Goal: Consume media (video, audio): Consume media (video, audio)

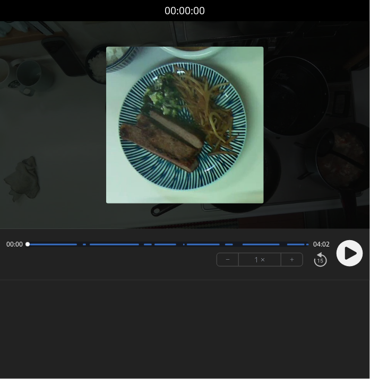
click at [254, 284] on div "Permission to record audio We need to use the microphone to record your voiceov…" at bounding box center [185, 163] width 370 height 284
click at [343, 256] on circle at bounding box center [349, 253] width 27 height 27
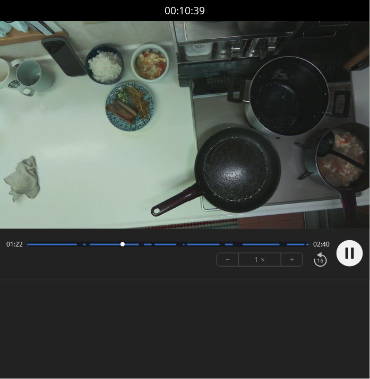
click at [209, 300] on div "Permission to record audio We need to use the microphone to record your voiceov…" at bounding box center [185, 163] width 370 height 284
click at [325, 22] on video at bounding box center [185, 125] width 370 height 208
click at [302, 11] on div "00:10:56" at bounding box center [185, 10] width 370 height 21
click at [297, 255] on button "+" at bounding box center [291, 260] width 21 height 13
click at [289, 257] on button "+" at bounding box center [291, 260] width 21 height 13
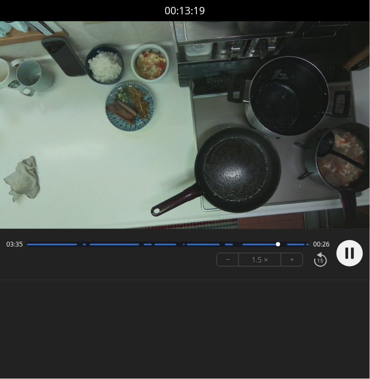
click at [258, 296] on div "Permission to record audio We need to use the microphone to record your voiceov…" at bounding box center [185, 163] width 370 height 284
click at [346, 249] on icon at bounding box center [346, 253] width 3 height 11
click at [225, 298] on div "Permission to record audio We need to use the microphone to record your voiceov…" at bounding box center [185, 163] width 370 height 284
click at [261, 89] on video at bounding box center [185, 125] width 370 height 208
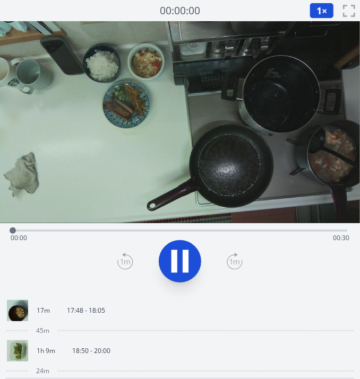
click at [183, 258] on icon at bounding box center [180, 262] width 30 height 30
click at [183, 258] on icon at bounding box center [180, 261] width 18 height 22
drag, startPoint x: 92, startPoint y: 229, endPoint x: 129, endPoint y: 233, distance: 36.9
click at [129, 233] on div "Time elapsed: 00:03 Time remaining: 00:26" at bounding box center [180, 229] width 334 height 13
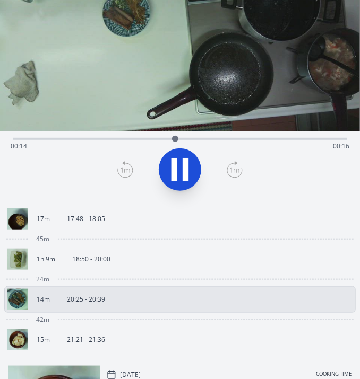
scroll to position [93, 0]
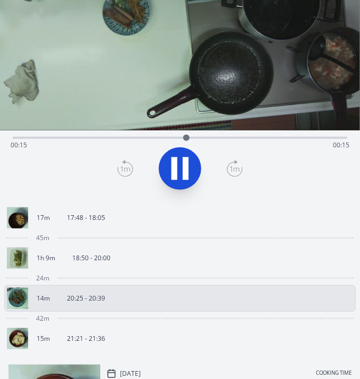
click at [101, 221] on p "17:48 - 18:05" at bounding box center [86, 218] width 38 height 8
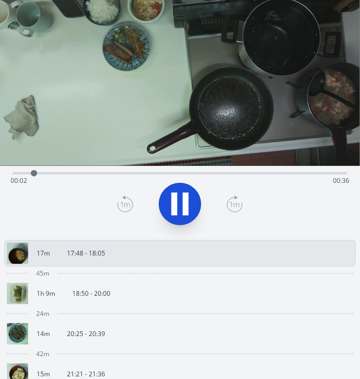
scroll to position [52, 0]
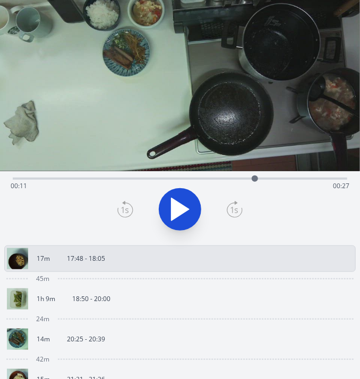
drag, startPoint x: 46, startPoint y: 176, endPoint x: 260, endPoint y: 177, distance: 214.4
click at [258, 177] on div at bounding box center [254, 179] width 6 height 6
click at [94, 305] on link "1h 9m 18:50 - 20:00" at bounding box center [175, 299] width 337 height 21
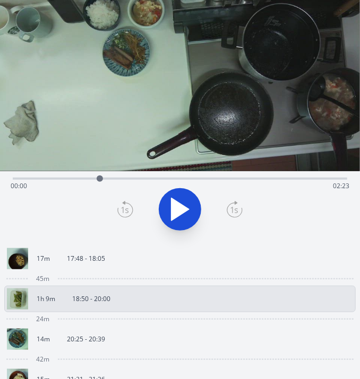
drag, startPoint x: 12, startPoint y: 179, endPoint x: 106, endPoint y: 179, distance: 93.9
click at [103, 179] on div at bounding box center [100, 179] width 6 height 6
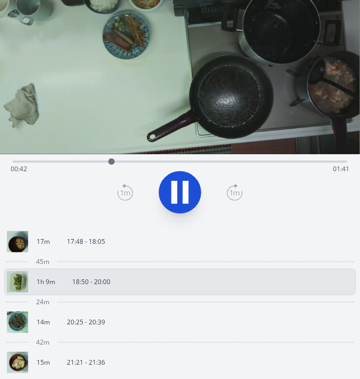
scroll to position [68, 0]
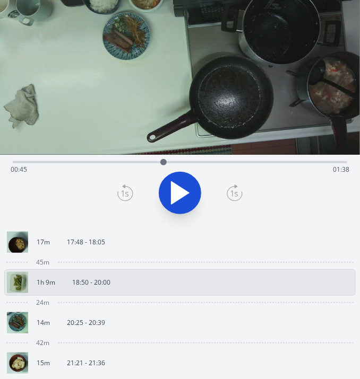
drag, startPoint x: 119, startPoint y: 160, endPoint x: 171, endPoint y: 163, distance: 52.1
click at [167, 163] on div at bounding box center [163, 162] width 6 height 6
drag, startPoint x: 171, startPoint y: 163, endPoint x: 225, endPoint y: 171, distance: 54.2
click at [225, 163] on div "Time elapsed: 01:30 Time remaining: 00:53" at bounding box center [180, 162] width 334 height 2
drag, startPoint x: 225, startPoint y: 171, endPoint x: 265, endPoint y: 174, distance: 39.9
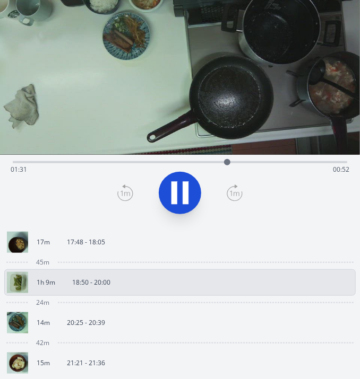
click at [265, 174] on div "Time elapsed: 01:31 Time remaining: 00:52" at bounding box center [180, 169] width 339 height 17
click at [177, 196] on icon at bounding box center [180, 193] width 30 height 30
click at [193, 195] on icon at bounding box center [180, 193] width 30 height 30
drag, startPoint x: 305, startPoint y: 164, endPoint x: 284, endPoint y: 165, distance: 21.2
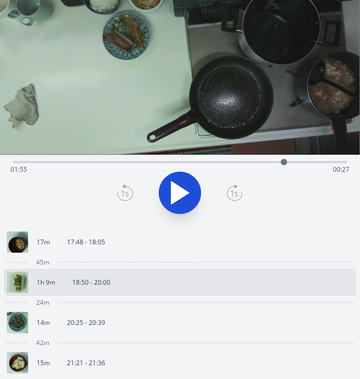
click at [284, 165] on div at bounding box center [284, 162] width 6 height 6
click at [178, 189] on icon at bounding box center [180, 193] width 18 height 22
click at [178, 189] on icon at bounding box center [180, 193] width 30 height 30
click at [178, 189] on icon at bounding box center [180, 193] width 18 height 22
drag, startPoint x: 319, startPoint y: 160, endPoint x: 255, endPoint y: 160, distance: 64.2
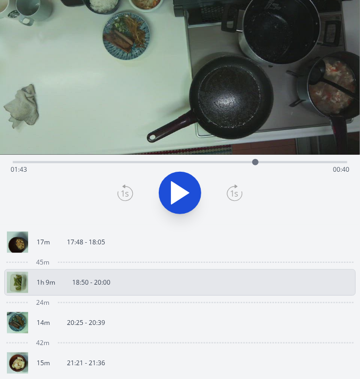
click at [255, 160] on div at bounding box center [255, 162] width 6 height 6
click at [195, 187] on button at bounding box center [180, 193] width 42 height 42
click at [330, 162] on div at bounding box center [330, 162] width 6 height 6
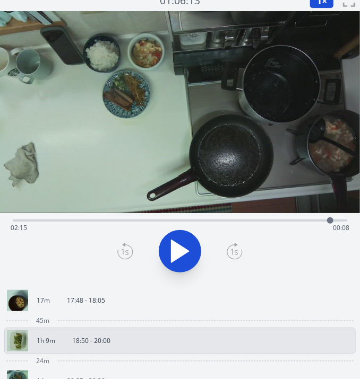
scroll to position [0, 0]
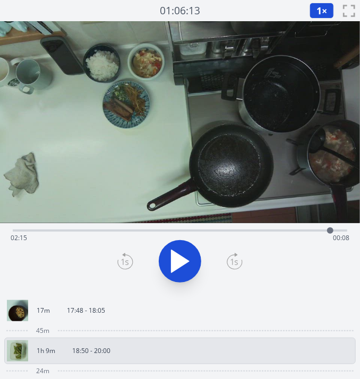
click at [183, 265] on icon at bounding box center [180, 261] width 18 height 22
click at [183, 265] on icon at bounding box center [180, 262] width 30 height 30
click at [183, 265] on icon at bounding box center [180, 261] width 18 height 22
click at [183, 265] on icon at bounding box center [180, 262] width 30 height 30
drag, startPoint x: 334, startPoint y: 229, endPoint x: 318, endPoint y: 232, distance: 16.1
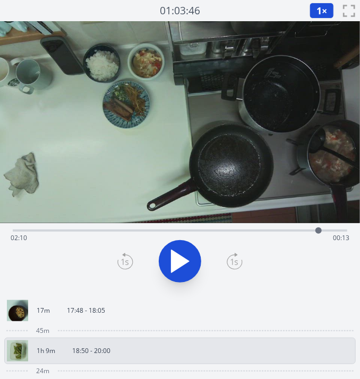
click at [318, 232] on div at bounding box center [318, 231] width 6 height 6
drag, startPoint x: 319, startPoint y: 229, endPoint x: 301, endPoint y: 235, distance: 19.0
click at [301, 235] on div at bounding box center [301, 231] width 16 height 16
drag, startPoint x: 306, startPoint y: 231, endPoint x: 294, endPoint y: 232, distance: 11.7
click at [294, 232] on div at bounding box center [294, 231] width 16 height 16
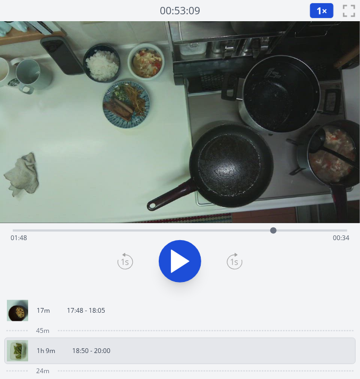
drag, startPoint x: 297, startPoint y: 232, endPoint x: 273, endPoint y: 237, distance: 23.8
click at [273, 237] on div at bounding box center [273, 231] width 16 height 16
click at [187, 256] on icon at bounding box center [180, 262] width 30 height 30
click at [187, 256] on icon at bounding box center [186, 261] width 6 height 23
click at [181, 259] on icon at bounding box center [180, 261] width 18 height 22
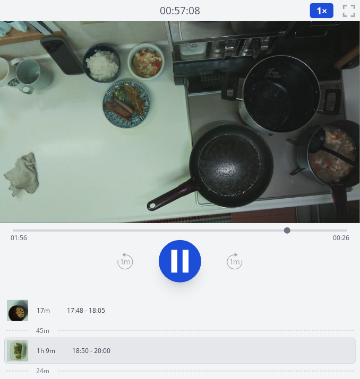
click at [181, 259] on icon at bounding box center [180, 262] width 30 height 30
click at [181, 259] on icon at bounding box center [180, 261] width 18 height 22
drag, startPoint x: 289, startPoint y: 230, endPoint x: 268, endPoint y: 235, distance: 21.1
click at [268, 235] on div "Time elapsed: 02:03 Time remaining: 00:20" at bounding box center [180, 238] width 339 height 17
drag, startPoint x: 325, startPoint y: 230, endPoint x: 262, endPoint y: 235, distance: 62.8
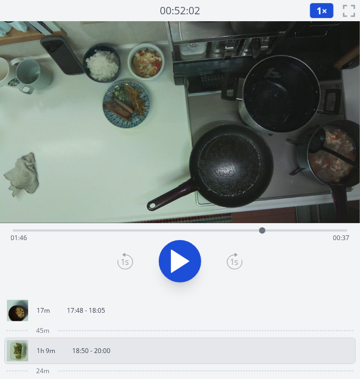
click at [262, 235] on div at bounding box center [262, 231] width 16 height 16
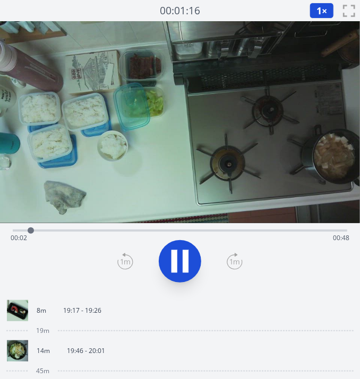
click at [28, 224] on div at bounding box center [31, 231] width 16 height 16
click at [325, 5] on button "1 ×" at bounding box center [321, 11] width 24 height 16
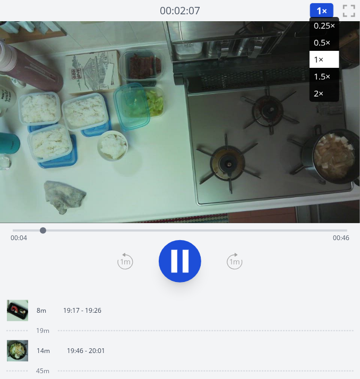
click at [318, 92] on li "2×" at bounding box center [324, 93] width 30 height 17
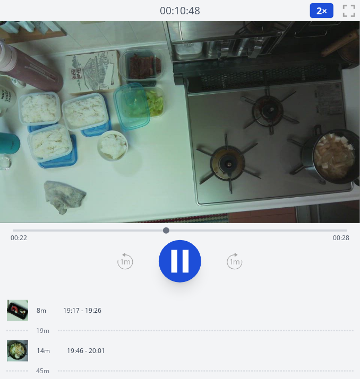
click at [240, 226] on div "Time elapsed: 00:22 Time remaining: 00:28" at bounding box center [180, 229] width 334 height 13
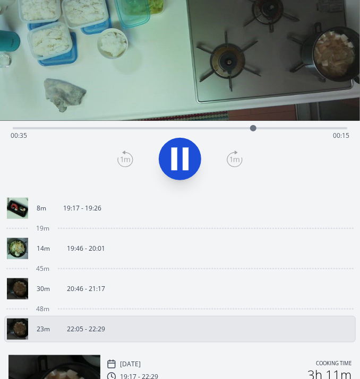
scroll to position [107, 0]
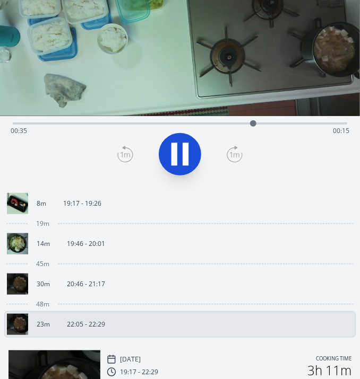
click at [95, 212] on link "8m 19:17 - 19:26" at bounding box center [175, 203] width 337 height 21
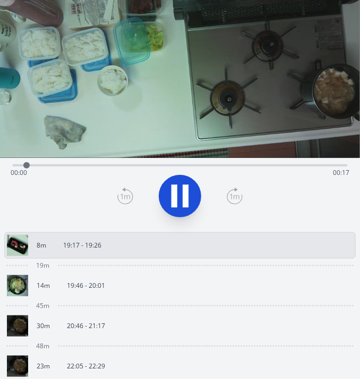
scroll to position [59, 0]
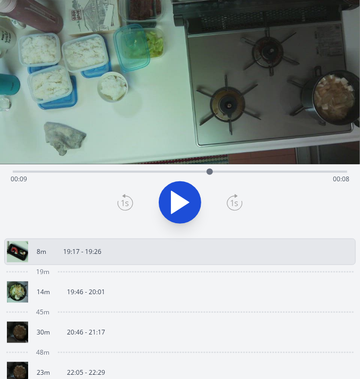
drag, startPoint x: 48, startPoint y: 171, endPoint x: 223, endPoint y: 170, distance: 174.6
click at [213, 170] on div at bounding box center [209, 172] width 6 height 6
click at [109, 296] on link "14m 19:46 - 20:01" at bounding box center [175, 292] width 337 height 21
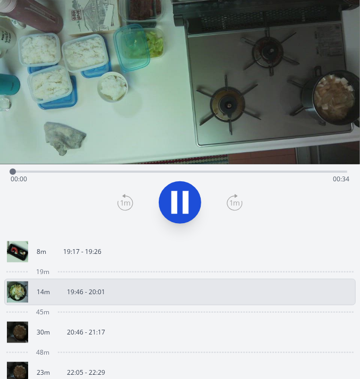
click at [175, 205] on icon at bounding box center [174, 203] width 6 height 23
click at [0, 0] on icon at bounding box center [0, 0] width 0 height 0
drag, startPoint x: 49, startPoint y: 171, endPoint x: 166, endPoint y: 177, distance: 116.9
click at [166, 177] on div at bounding box center [167, 172] width 16 height 16
drag, startPoint x: 166, startPoint y: 177, endPoint x: 254, endPoint y: 184, distance: 88.4
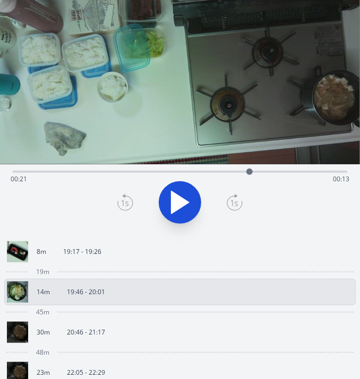
click at [254, 173] on div "Time elapsed: 00:21 Time remaining: 00:13" at bounding box center [180, 172] width 334 height 2
click at [82, 335] on p "20:46 - 21:17" at bounding box center [86, 332] width 38 height 8
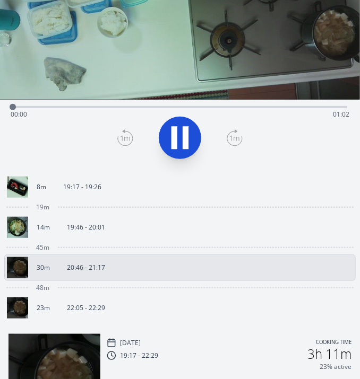
scroll to position [138, 0]
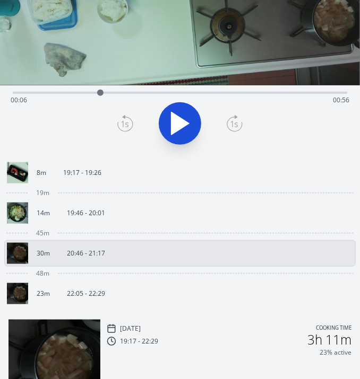
drag, startPoint x: 27, startPoint y: 89, endPoint x: 147, endPoint y: 99, distance: 120.8
click at [108, 99] on div at bounding box center [100, 93] width 16 height 16
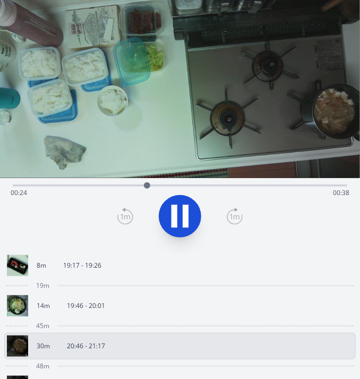
scroll to position [43, 0]
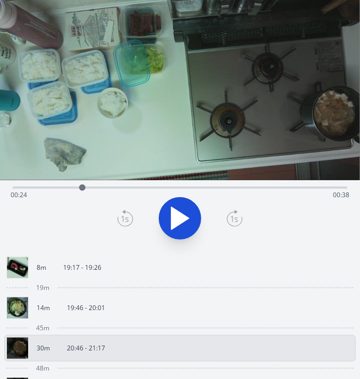
drag, startPoint x: 152, startPoint y: 185, endPoint x: 82, endPoint y: 189, distance: 70.2
click at [82, 189] on div at bounding box center [82, 188] width 6 height 6
click at [82, 189] on div at bounding box center [87, 188] width 16 height 16
drag, startPoint x: 82, startPoint y: 189, endPoint x: 42, endPoint y: 195, distance: 40.1
click at [44, 195] on div at bounding box center [52, 188] width 16 height 16
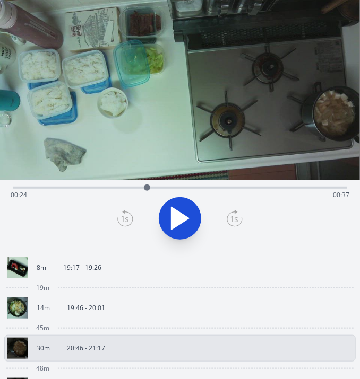
drag, startPoint x: 97, startPoint y: 184, endPoint x: 147, endPoint y: 184, distance: 50.4
click at [147, 184] on div at bounding box center [147, 188] width 16 height 16
drag, startPoint x: 147, startPoint y: 184, endPoint x: 169, endPoint y: 185, distance: 21.8
click at [169, 185] on div at bounding box center [165, 188] width 16 height 16
drag, startPoint x: 169, startPoint y: 185, endPoint x: 218, endPoint y: 186, distance: 49.4
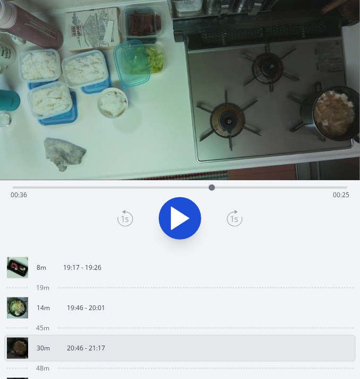
click at [215, 186] on div at bounding box center [212, 188] width 6 height 6
click at [195, 213] on button at bounding box center [180, 218] width 42 height 42
drag, startPoint x: 223, startPoint y: 186, endPoint x: 133, endPoint y: 191, distance: 90.3
click at [133, 191] on div at bounding box center [133, 188] width 16 height 16
drag, startPoint x: 133, startPoint y: 191, endPoint x: 123, endPoint y: 192, distance: 10.1
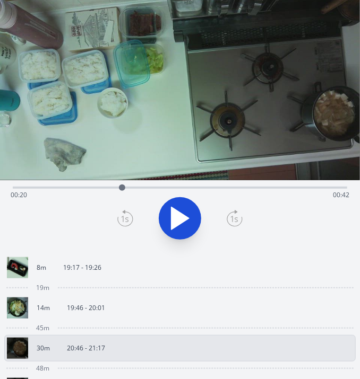
click at [123, 192] on div at bounding box center [122, 188] width 16 height 16
drag, startPoint x: 125, startPoint y: 187, endPoint x: 137, endPoint y: 190, distance: 12.6
click at [137, 190] on div at bounding box center [135, 188] width 16 height 16
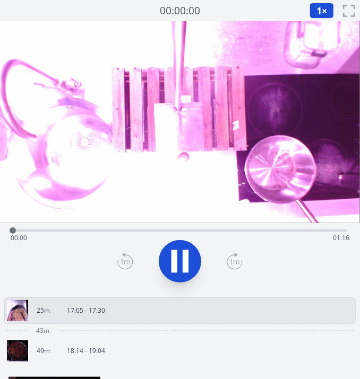
click at [177, 256] on icon at bounding box center [174, 261] width 6 height 23
click at [177, 256] on icon at bounding box center [180, 261] width 18 height 22
click at [214, 231] on div at bounding box center [222, 231] width 16 height 16
drag, startPoint x: 255, startPoint y: 232, endPoint x: 142, endPoint y: 234, distance: 113.6
click at [142, 234] on div at bounding box center [142, 231] width 16 height 16
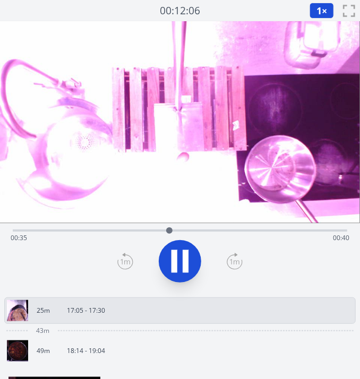
click at [173, 261] on icon at bounding box center [174, 261] width 6 height 23
drag, startPoint x: 169, startPoint y: 231, endPoint x: 154, endPoint y: 237, distance: 16.5
click at [154, 237] on div at bounding box center [154, 231] width 16 height 16
click at [316, 15] on span "1" at bounding box center [318, 10] width 5 height 13
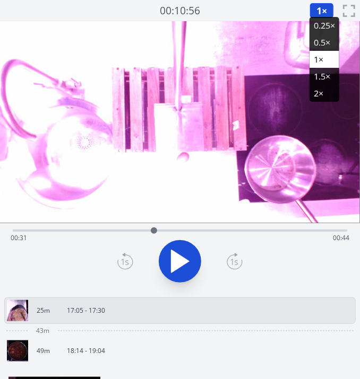
click at [316, 24] on li "0.25×" at bounding box center [324, 25] width 30 height 17
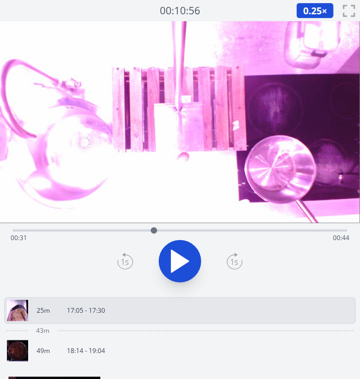
click at [179, 266] on icon at bounding box center [180, 261] width 18 height 22
drag, startPoint x: 180, startPoint y: 229, endPoint x: 152, endPoint y: 232, distance: 27.8
click at [152, 232] on div at bounding box center [152, 231] width 6 height 6
drag, startPoint x: 152, startPoint y: 232, endPoint x: 172, endPoint y: 234, distance: 20.3
click at [169, 234] on div at bounding box center [166, 231] width 6 height 6
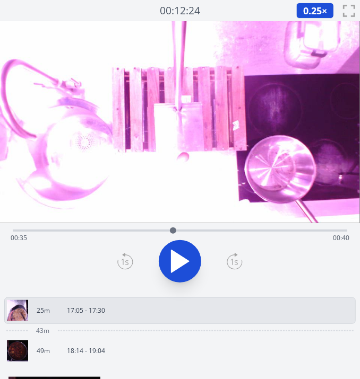
click at [172, 234] on div at bounding box center [173, 231] width 6 height 6
drag, startPoint x: 175, startPoint y: 234, endPoint x: 151, endPoint y: 236, distance: 23.4
click at [151, 236] on div at bounding box center [151, 231] width 16 height 16
click at [308, 7] on span "0.25" at bounding box center [312, 10] width 19 height 13
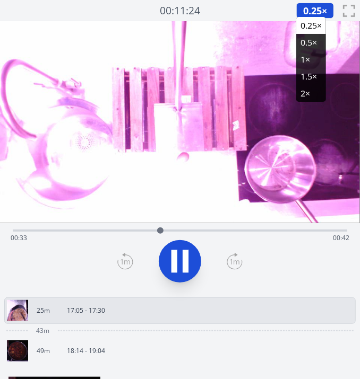
click at [193, 242] on div "Time elapsed: 00:33 Time remaining: 00:42" at bounding box center [180, 238] width 339 height 17
drag, startPoint x: 204, startPoint y: 232, endPoint x: 155, endPoint y: 239, distance: 48.9
click at [155, 232] on div "Time elapsed: 00:32 Time remaining: 00:43" at bounding box center [180, 231] width 334 height 2
click at [173, 262] on icon at bounding box center [174, 261] width 6 height 23
click at [173, 262] on icon at bounding box center [180, 261] width 18 height 22
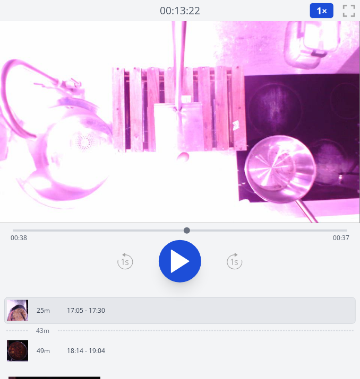
drag, startPoint x: 172, startPoint y: 227, endPoint x: 187, endPoint y: 228, distance: 14.9
click at [187, 228] on div at bounding box center [187, 231] width 16 height 16
click at [177, 260] on icon at bounding box center [180, 262] width 30 height 30
drag, startPoint x: 202, startPoint y: 230, endPoint x: 192, endPoint y: 234, distance: 10.5
click at [192, 234] on div at bounding box center [192, 231] width 6 height 6
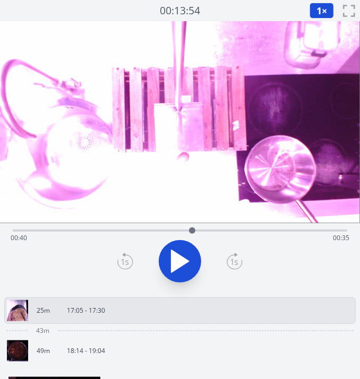
click at [183, 253] on icon at bounding box center [180, 262] width 30 height 30
click at [183, 253] on icon at bounding box center [186, 261] width 6 height 23
click at [183, 253] on icon at bounding box center [180, 262] width 30 height 30
click at [183, 253] on icon at bounding box center [186, 261] width 6 height 23
click at [183, 253] on icon at bounding box center [180, 262] width 30 height 30
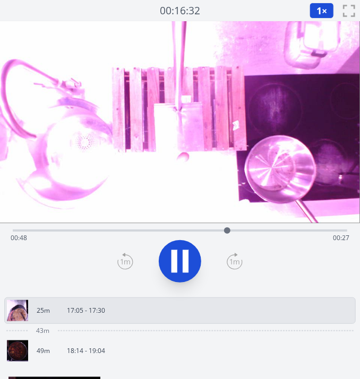
click at [183, 253] on icon at bounding box center [186, 261] width 6 height 23
click at [122, 256] on icon at bounding box center [125, 261] width 16 height 17
drag, startPoint x: 225, startPoint y: 231, endPoint x: 239, endPoint y: 244, distance: 18.8
click at [239, 232] on div "Time elapsed: 00:50 Time remaining: 00:25" at bounding box center [180, 231] width 334 height 2
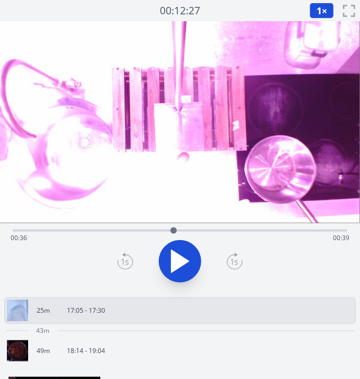
drag, startPoint x: 235, startPoint y: 234, endPoint x: 174, endPoint y: 232, distance: 61.6
click at [174, 232] on div at bounding box center [174, 231] width 16 height 16
click at [162, 234] on div at bounding box center [161, 231] width 16 height 16
drag, startPoint x: 164, startPoint y: 229, endPoint x: 109, endPoint y: 232, distance: 55.3
click at [109, 232] on div at bounding box center [109, 231] width 6 height 6
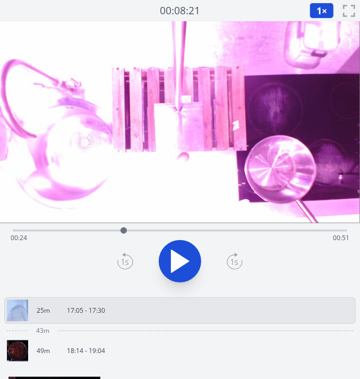
drag, startPoint x: 116, startPoint y: 232, endPoint x: 130, endPoint y: 231, distance: 14.4
click at [130, 231] on div at bounding box center [124, 231] width 16 height 16
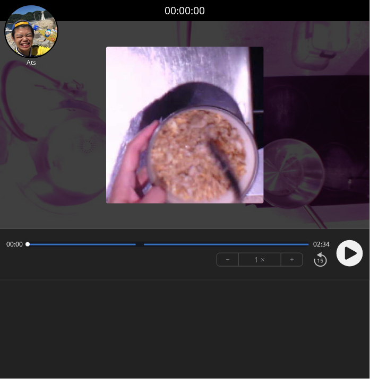
click at [343, 250] on circle at bounding box center [349, 253] width 27 height 27
click at [252, 298] on div "Permission to record audio We need to use the microphone to record your voiceov…" at bounding box center [185, 163] width 370 height 284
click at [294, 255] on button "+" at bounding box center [291, 260] width 21 height 13
drag, startPoint x: 94, startPoint y: 244, endPoint x: 77, endPoint y: 248, distance: 17.4
click at [77, 248] on div at bounding box center [77, 245] width 14 height 14
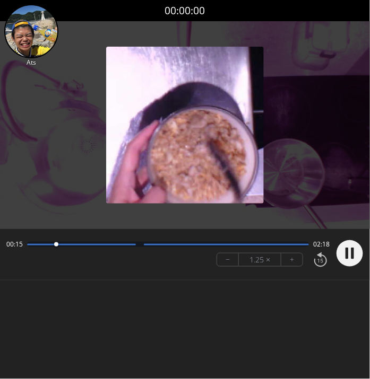
drag, startPoint x: 94, startPoint y: 246, endPoint x: 56, endPoint y: 246, distance: 38.7
click at [56, 246] on div at bounding box center [56, 244] width 4 height 4
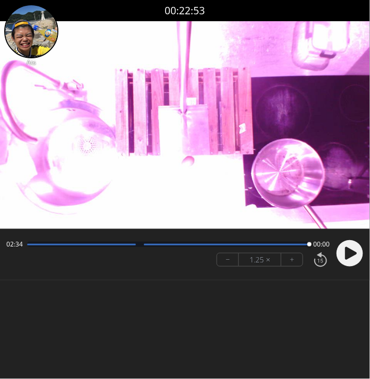
click at [241, 311] on body "Discard Recording? You will not be able to recover this once discarded. Cancel …" at bounding box center [185, 189] width 370 height 379
drag, startPoint x: 308, startPoint y: 244, endPoint x: 272, endPoint y: 246, distance: 35.6
click at [272, 246] on div at bounding box center [272, 244] width 4 height 4
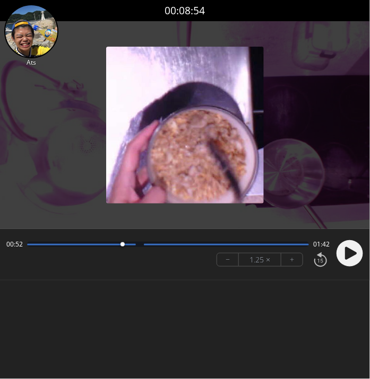
drag, startPoint x: 271, startPoint y: 243, endPoint x: 122, endPoint y: 242, distance: 148.6
click at [122, 242] on div at bounding box center [122, 245] width 14 height 14
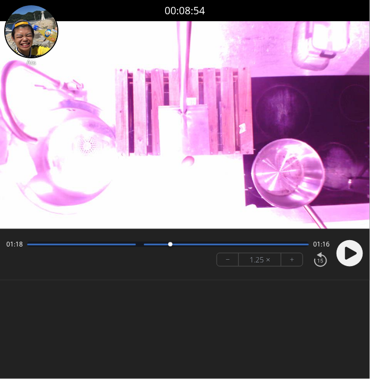
drag, startPoint x: 122, startPoint y: 242, endPoint x: 170, endPoint y: 237, distance: 48.6
click at [170, 237] on div "01:18 01:16 − 1.25 × +" at bounding box center [165, 254] width 327 height 36
click at [340, 255] on circle at bounding box center [349, 253] width 27 height 27
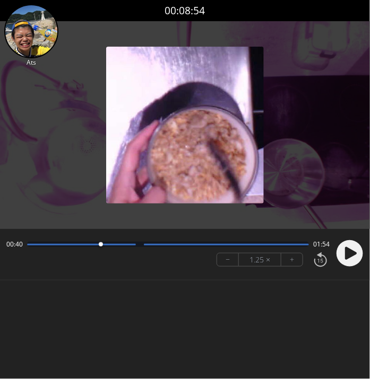
drag, startPoint x: 175, startPoint y: 245, endPoint x: 100, endPoint y: 241, distance: 74.9
click at [100, 241] on div at bounding box center [100, 245] width 14 height 14
drag, startPoint x: 185, startPoint y: 245, endPoint x: 74, endPoint y: 248, distance: 110.4
click at [74, 248] on div at bounding box center [74, 245] width 14 height 14
drag, startPoint x: 74, startPoint y: 244, endPoint x: 53, endPoint y: 245, distance: 21.8
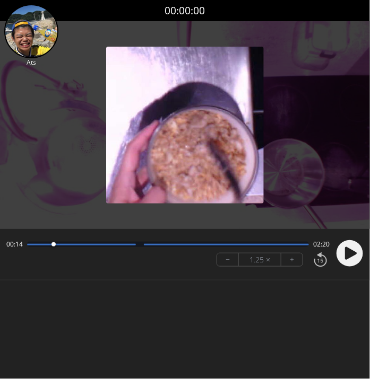
click at [53, 245] on div at bounding box center [53, 245] width 14 height 14
drag, startPoint x: 72, startPoint y: 242, endPoint x: 53, endPoint y: 245, distance: 18.7
click at [53, 245] on div at bounding box center [54, 244] width 4 height 4
drag, startPoint x: 76, startPoint y: 245, endPoint x: 46, endPoint y: 247, distance: 30.3
click at [46, 247] on div at bounding box center [46, 245] width 14 height 14
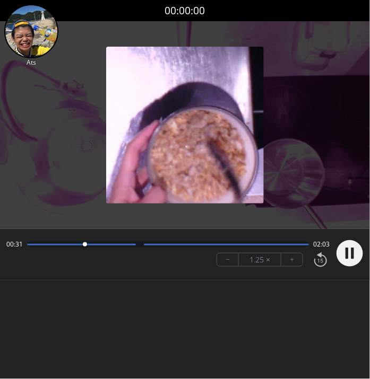
click at [345, 255] on circle at bounding box center [349, 253] width 27 height 27
drag, startPoint x: 85, startPoint y: 244, endPoint x: 55, endPoint y: 242, distance: 30.8
click at [55, 242] on div at bounding box center [56, 244] width 4 height 4
click at [245, 302] on div "Permission to record audio We need to use the microphone to record your voiceov…" at bounding box center [185, 163] width 370 height 284
click at [334, 251] on div at bounding box center [348, 254] width 32 height 36
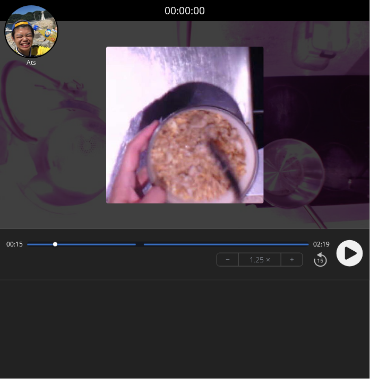
click at [343, 253] on circle at bounding box center [349, 253] width 27 height 27
